Goal: Information Seeking & Learning: Learn about a topic

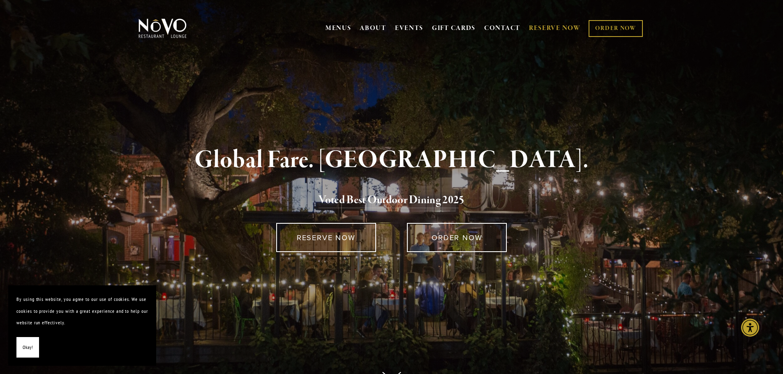
click at [540, 25] on link "RESERVE NOW" at bounding box center [555, 29] width 52 height 16
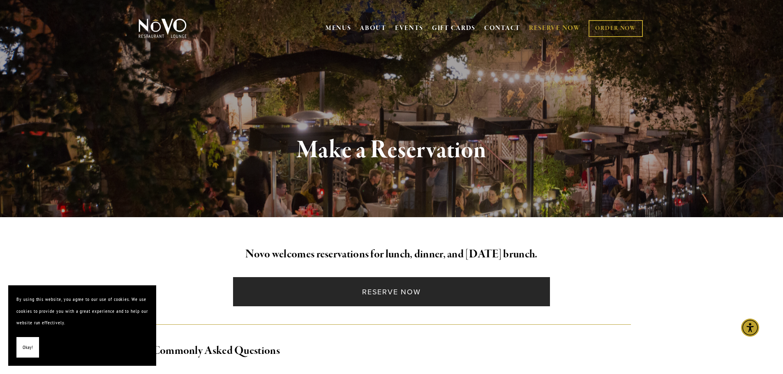
click at [368, 292] on link "Reserve Now" at bounding box center [391, 291] width 317 height 29
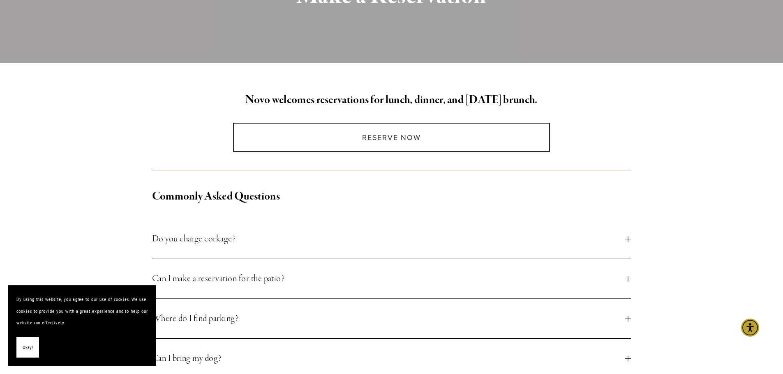
scroll to position [288, 0]
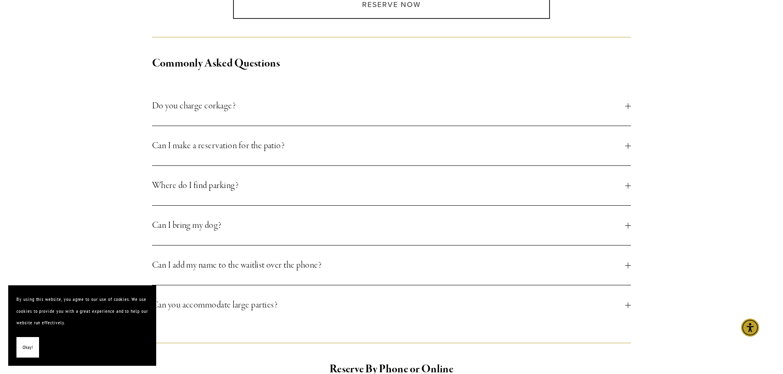
click at [628, 146] on div at bounding box center [628, 146] width 6 height 6
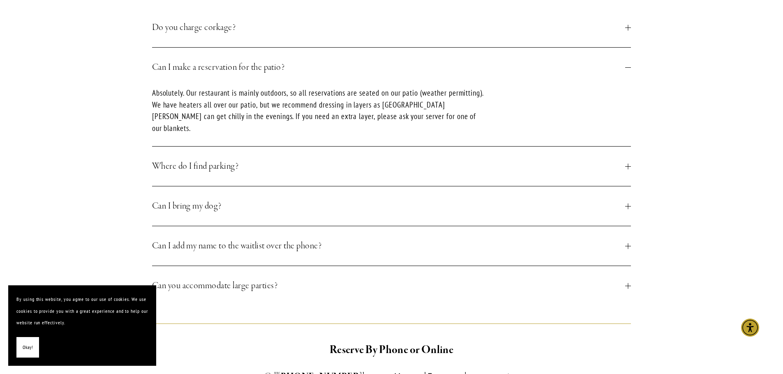
scroll to position [370, 0]
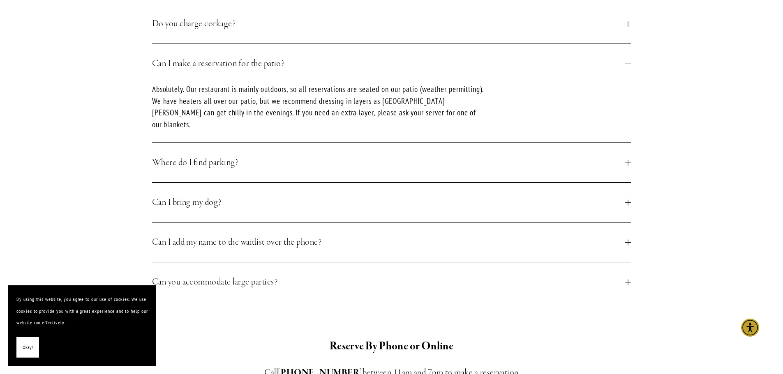
click at [626, 200] on div at bounding box center [628, 203] width 6 height 6
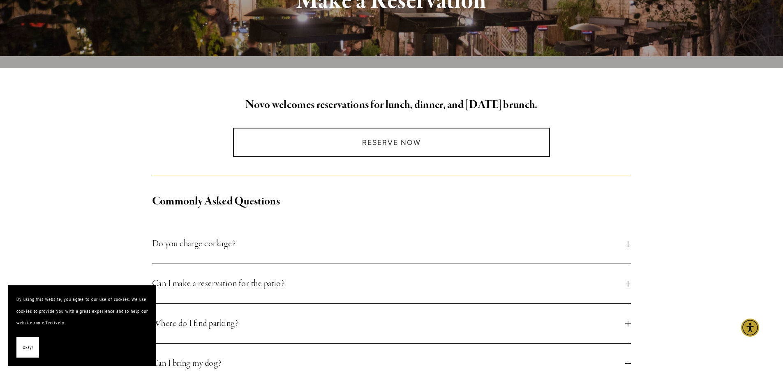
scroll to position [0, 0]
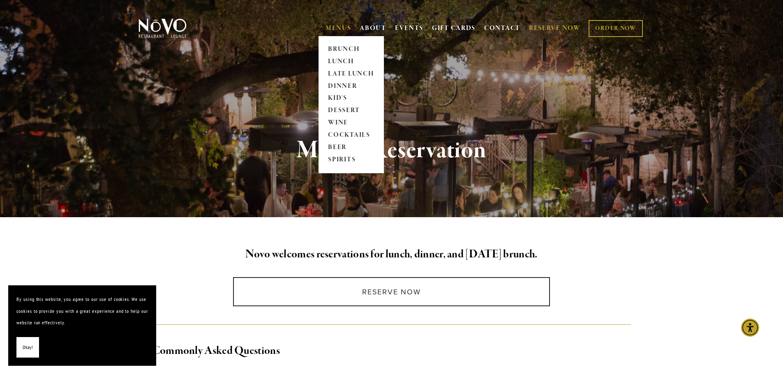
click at [339, 27] on link "MENUS" at bounding box center [338, 28] width 26 height 8
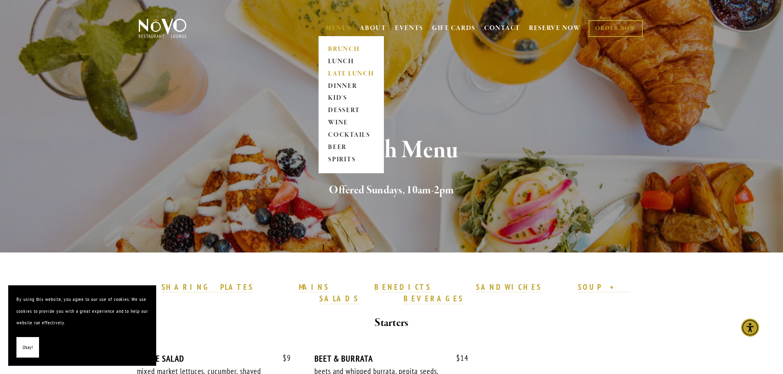
click at [335, 72] on link "LATE LUNCH" at bounding box center [350, 74] width 51 height 12
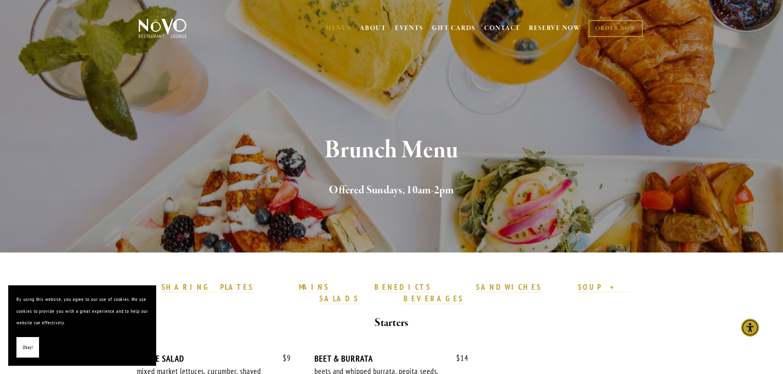
click at [414, 172] on div "Brunch Menu Offered Sundays, 10am-2pm" at bounding box center [391, 168] width 479 height 62
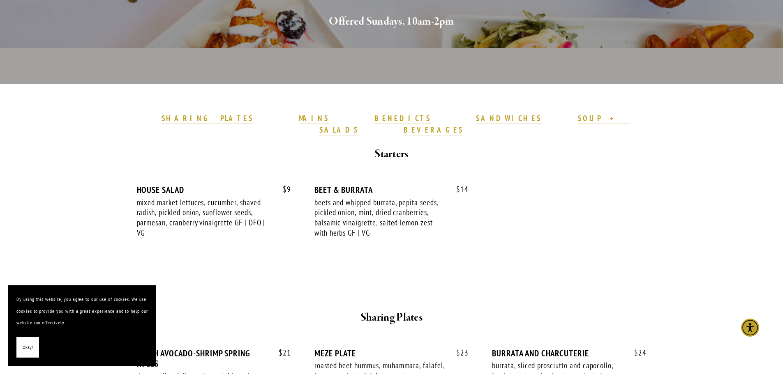
scroll to position [205, 0]
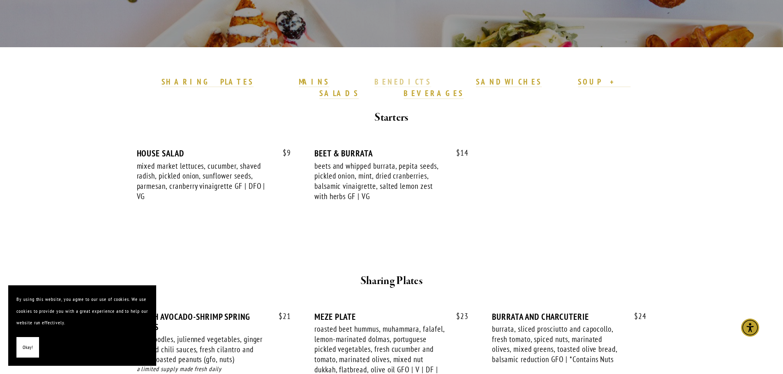
click at [374, 84] on strong "BENEDICTS" at bounding box center [402, 82] width 57 height 10
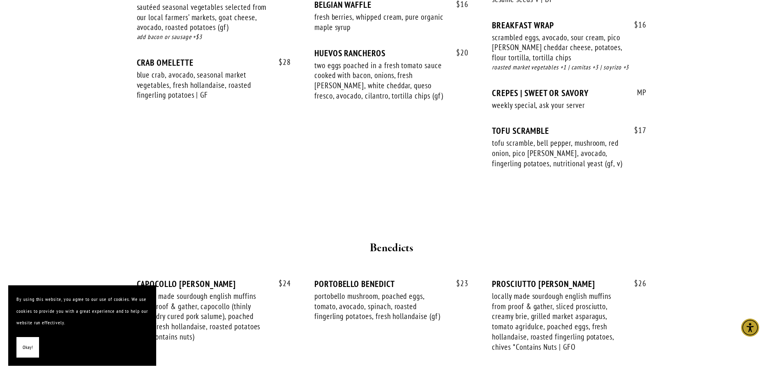
scroll to position [770, 0]
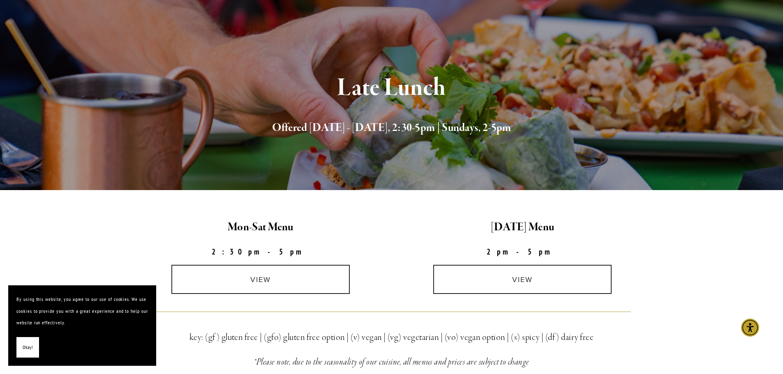
scroll to position [82, 0]
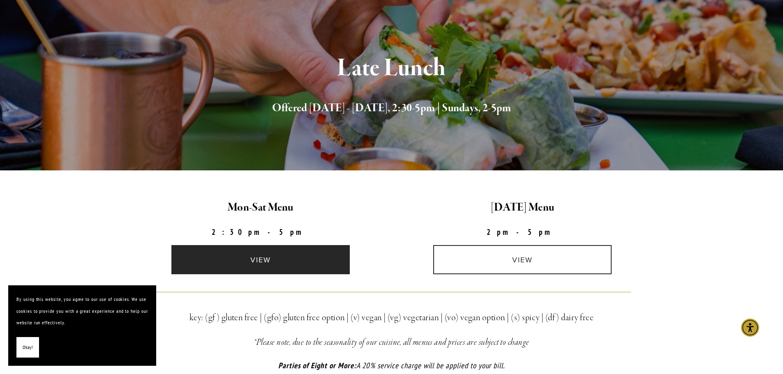
click at [254, 258] on link "view" at bounding box center [260, 259] width 178 height 29
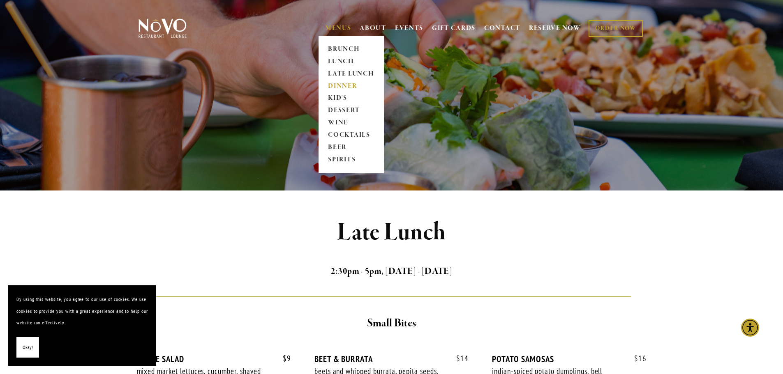
click at [339, 90] on link "DINNER" at bounding box center [350, 86] width 51 height 12
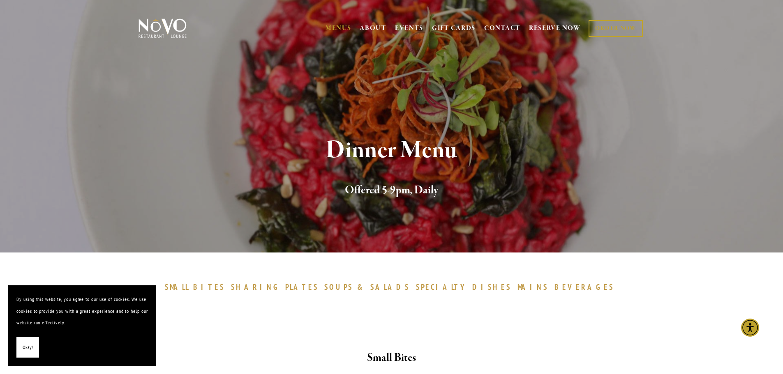
click at [428, 288] on span "SPECIALTY" at bounding box center [442, 287] width 53 height 10
